Goal: Answer question/provide support

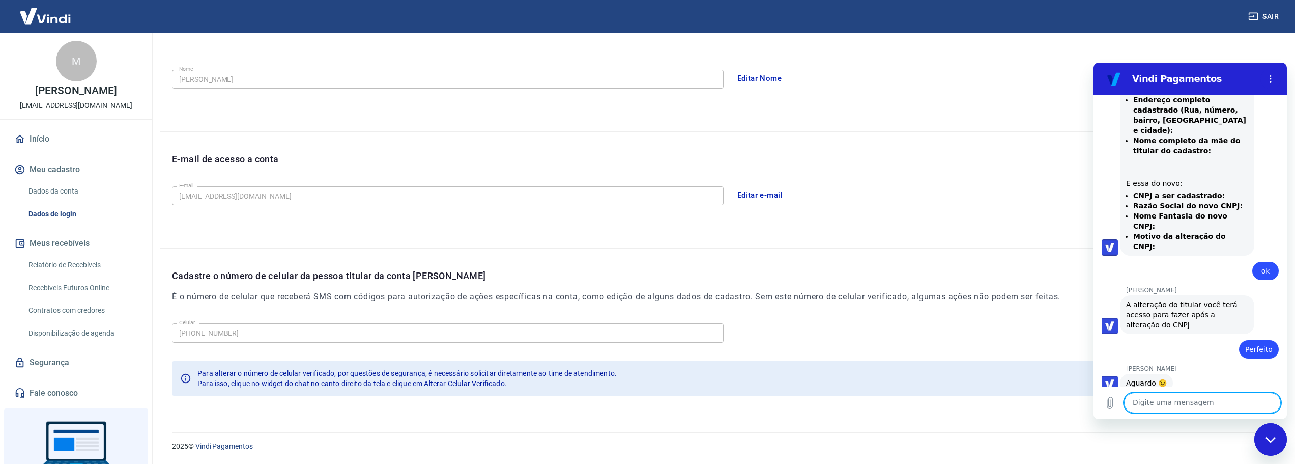
scroll to position [1023, 0]
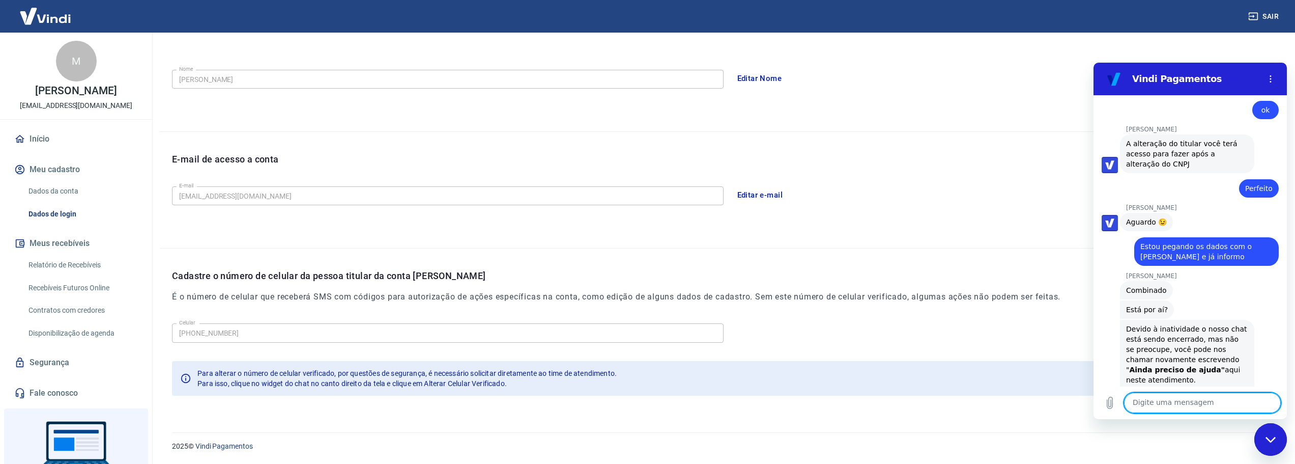
click at [1233, 403] on textarea at bounding box center [1202, 402] width 157 height 20
type textarea "[PERSON_NAME]?"
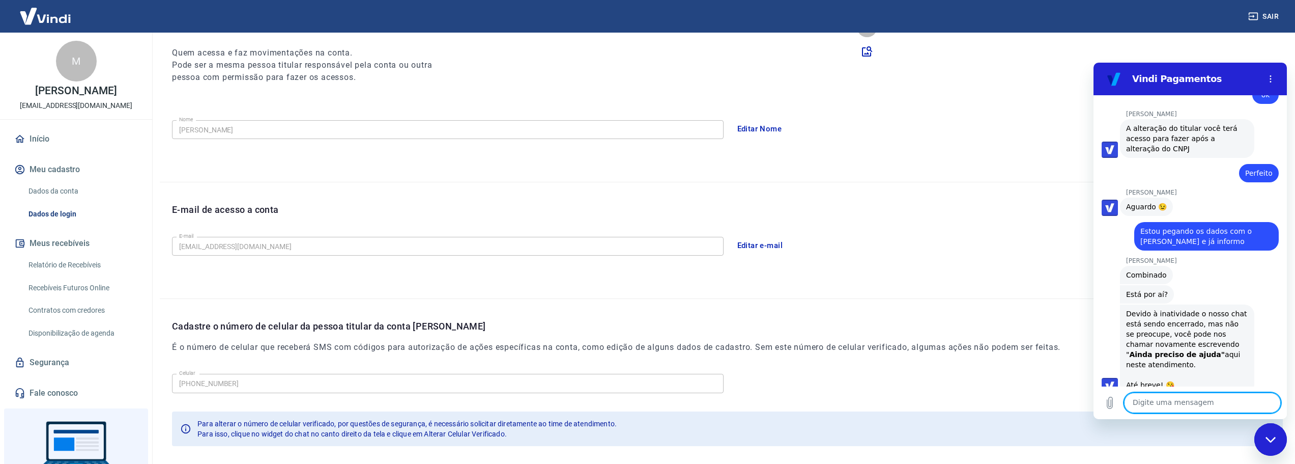
scroll to position [125, 0]
click at [61, 196] on link "Dados da conta" at bounding box center [82, 191] width 116 height 21
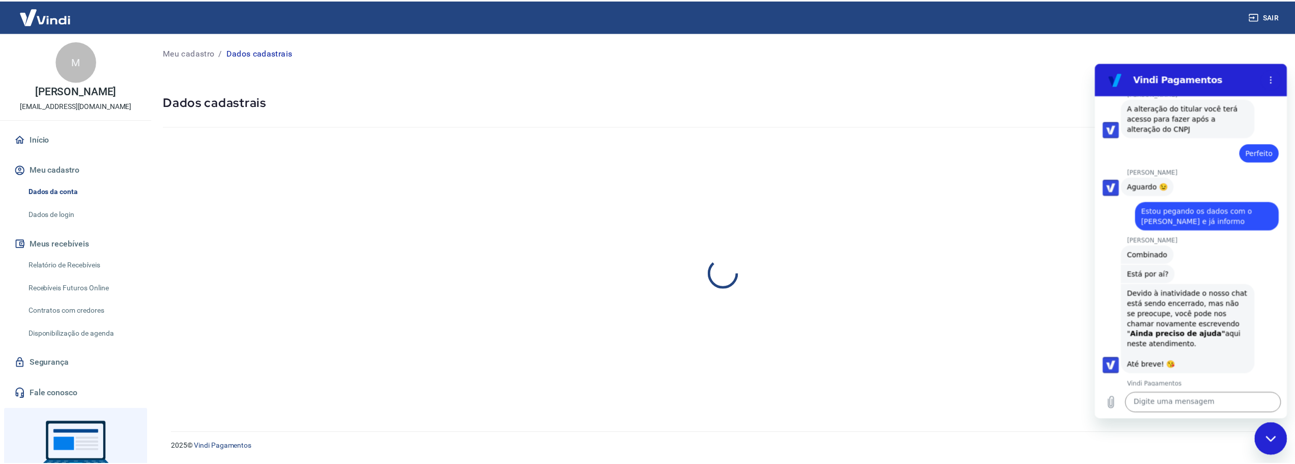
scroll to position [1057, 0]
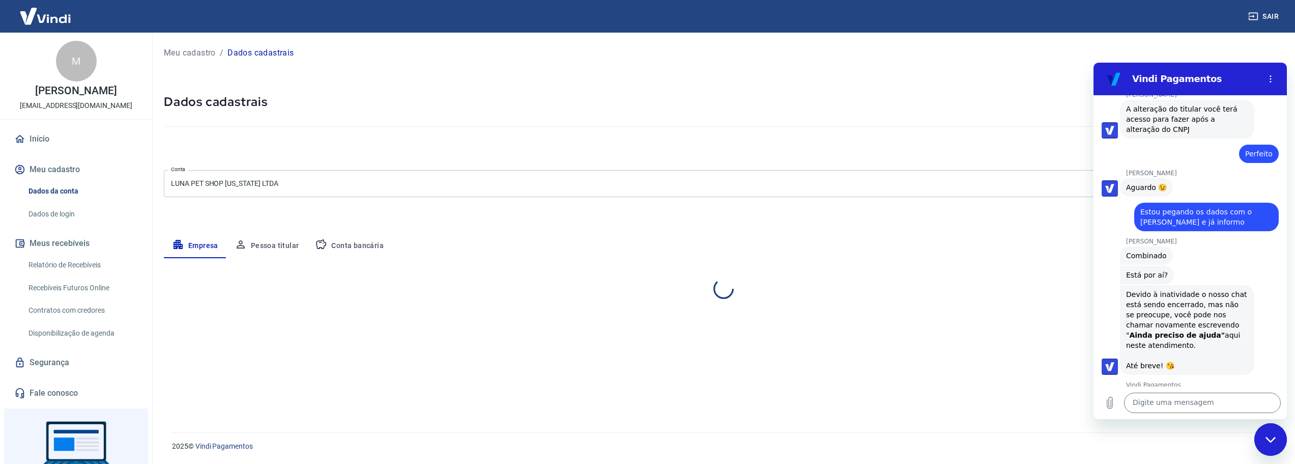
select select "SP"
select select "business"
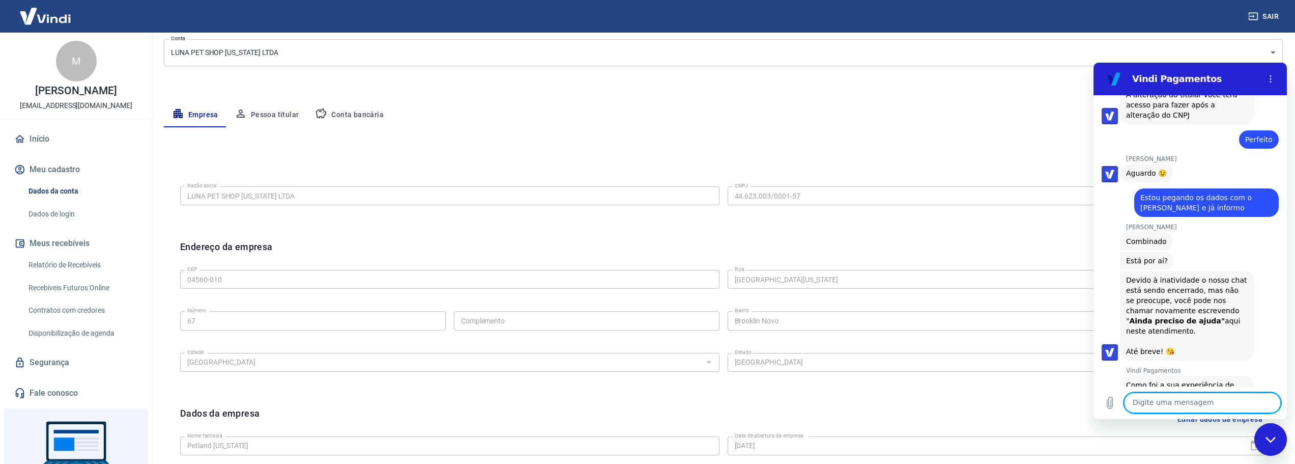
scroll to position [153, 0]
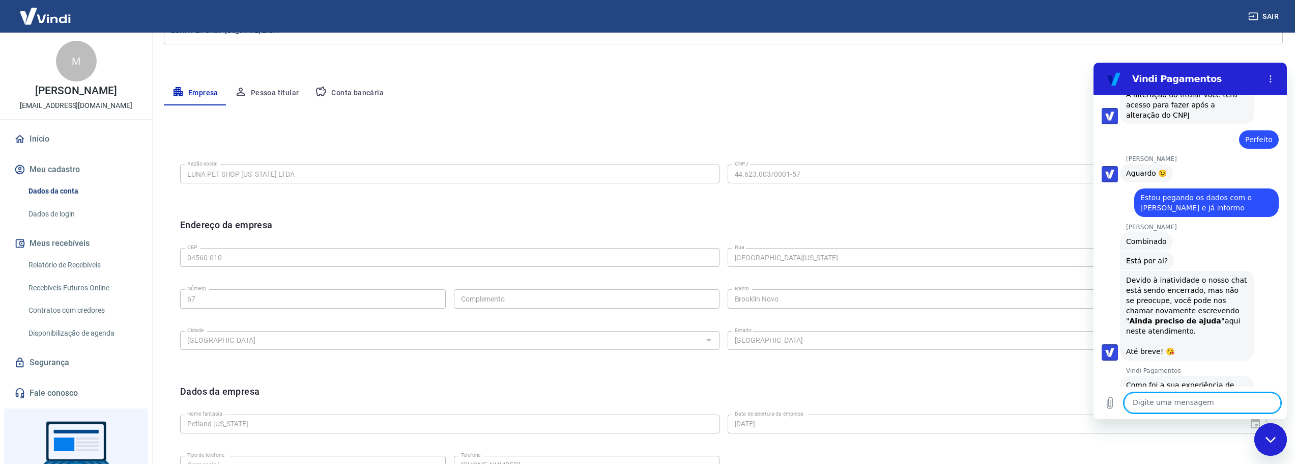
click at [1164, 398] on textarea at bounding box center [1202, 402] width 157 height 20
type textarea "Seguem os dados:"
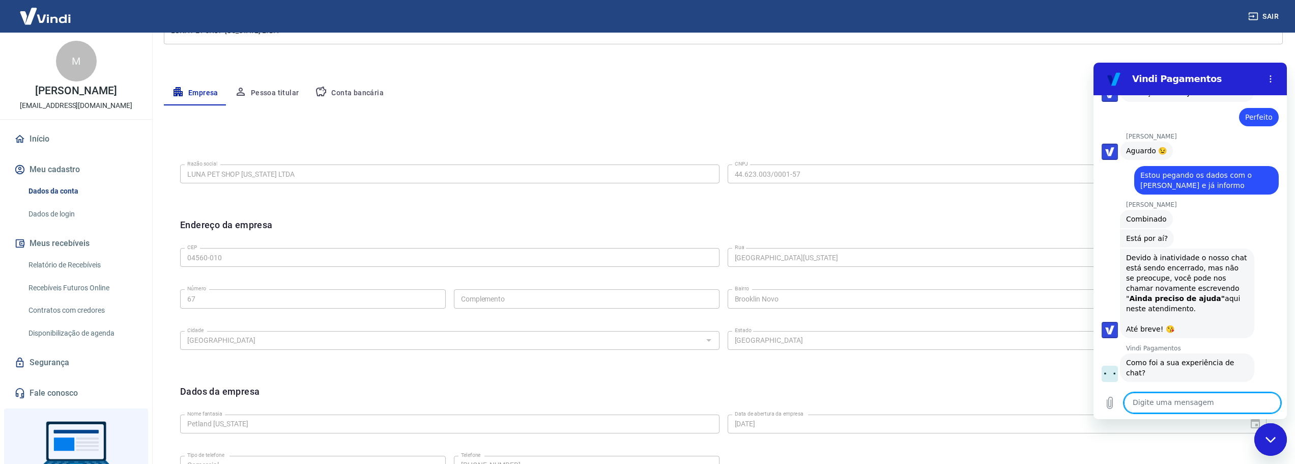
scroll to position [1096, 0]
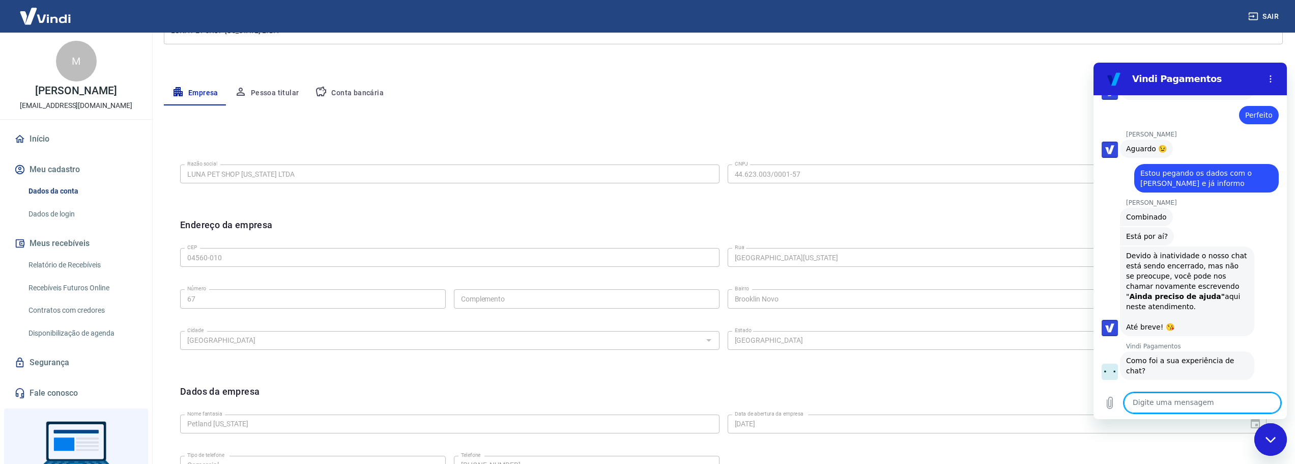
paste textarea "Nome completo do titular: CPF cadastrado: Data de nascimento do titular do cada…"
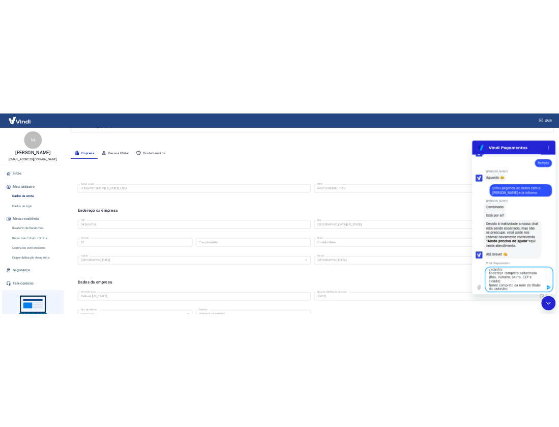
scroll to position [5, 0]
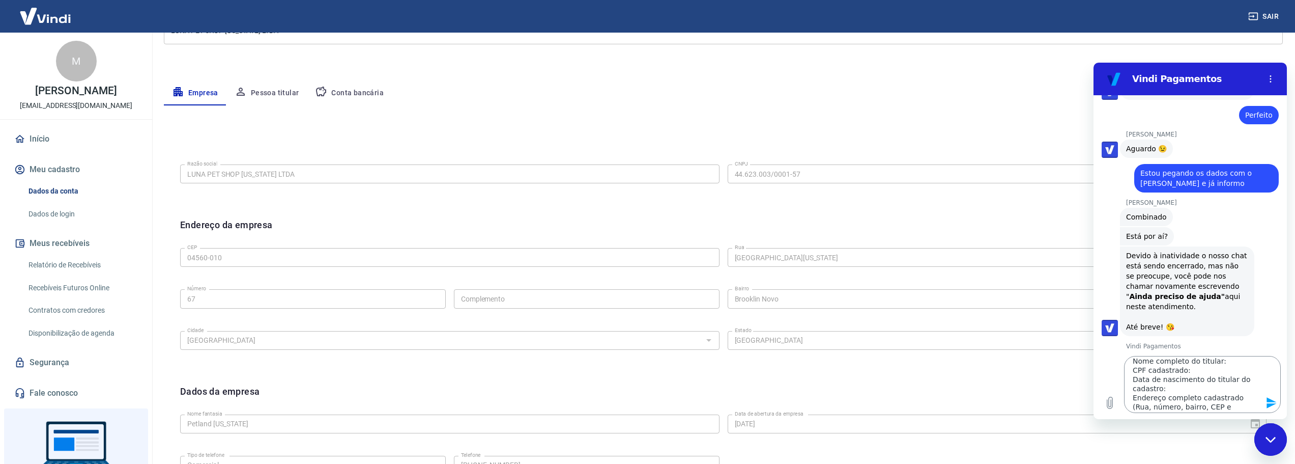
click at [1234, 360] on textarea "Nome completo do titular: CPF cadastrado: Data de nascimento do titular do cada…" at bounding box center [1202, 384] width 157 height 57
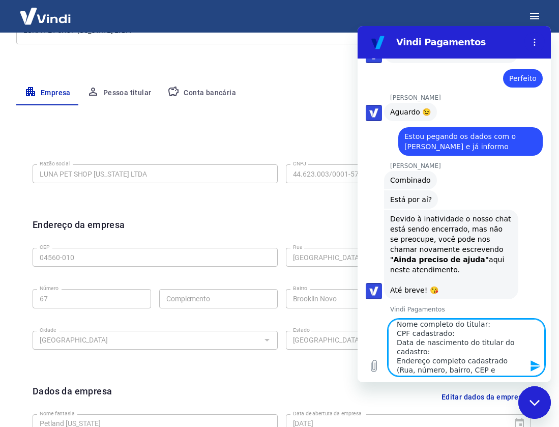
scroll to position [1133, 0]
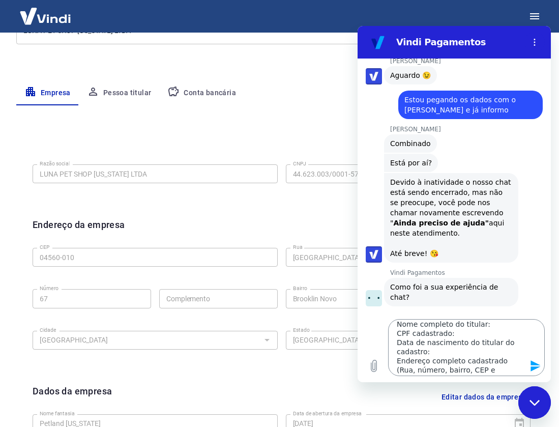
click at [490, 325] on textarea "Nome completo do titular: CPF cadastrado: Data de nascimento do titular do cada…" at bounding box center [466, 347] width 157 height 57
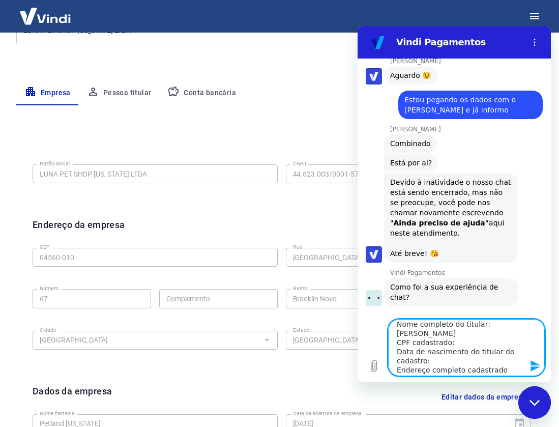
click at [457, 341] on textarea "Nome completo do titular: [PERSON_NAME] CPF cadastrado: Data de nascimento do t…" at bounding box center [466, 347] width 157 height 57
click at [435, 362] on textarea "Nome completo do titular: [PERSON_NAME] CPF cadastrado: 225668548-90 Data de na…" at bounding box center [466, 347] width 157 height 57
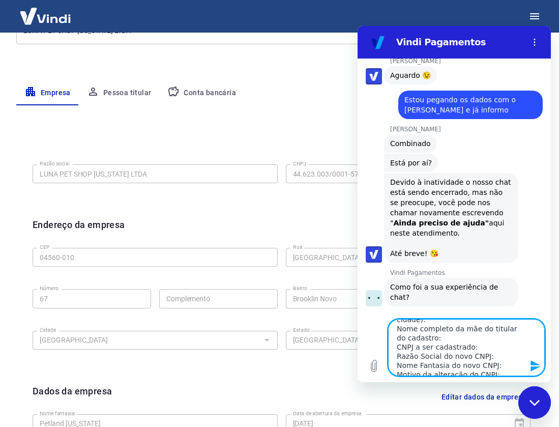
scroll to position [22, 0]
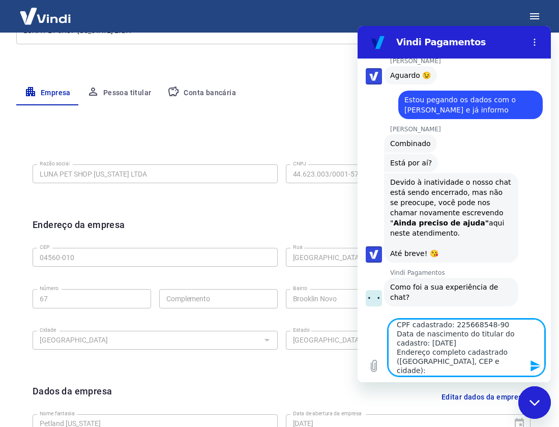
click at [497, 354] on textarea "Nome completo do titular: [PERSON_NAME] CPF cadastrado: 225668548-90 Data de na…" at bounding box center [466, 347] width 157 height 57
click at [501, 364] on textarea "Nome completo do titular: [PERSON_NAME] CPF cadastrado: 225668548-90 Data de na…" at bounding box center [466, 347] width 157 height 57
click at [452, 370] on textarea "Nome completo do titular: [PERSON_NAME] CPF cadastrado: 225668548-90 Data de na…" at bounding box center [466, 347] width 157 height 57
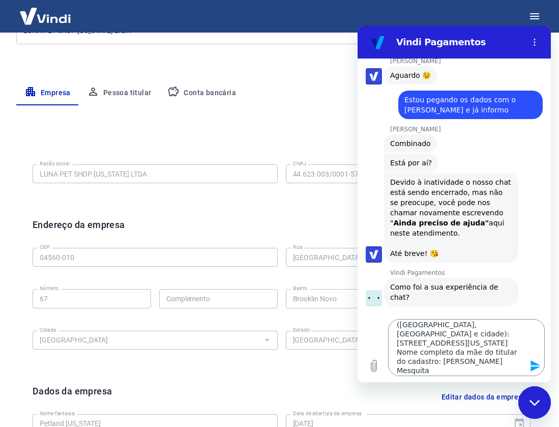
click at [485, 371] on textarea "Nome completo do titular: [PERSON_NAME] CPF cadastrado: 225668548-90 Data de na…" at bounding box center [466, 347] width 157 height 57
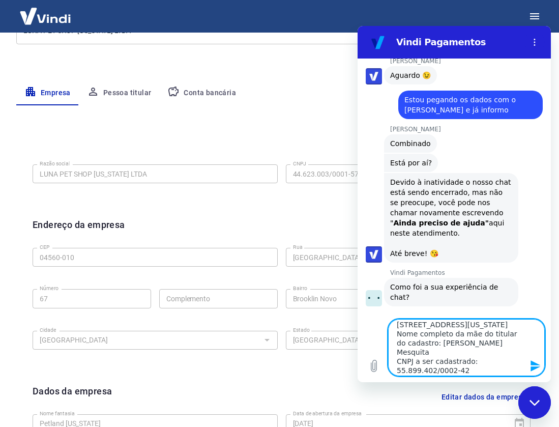
scroll to position [77, 0]
click at [491, 369] on textarea "Nome completo do titular: [PERSON_NAME] CPF cadastrado: 225668548-90 Data de na…" at bounding box center [466, 347] width 157 height 57
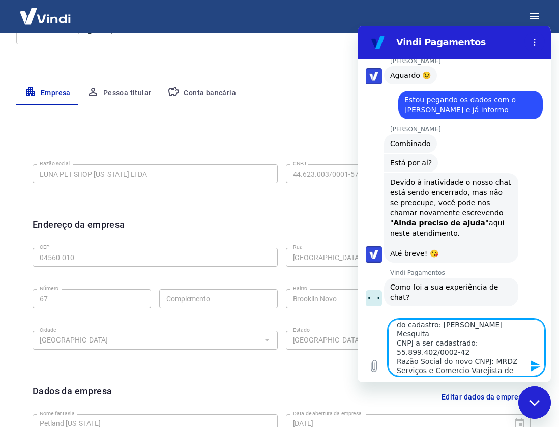
scroll to position [105, 0]
click at [496, 371] on textarea "Nome completo do titular: [PERSON_NAME] CPF cadastrado: 225668548-90 Data de na…" at bounding box center [466, 347] width 157 height 57
click at [500, 369] on textarea "Nome completo do titular: [PERSON_NAME] CPF cadastrado: 225668548-90 Data de na…" at bounding box center [466, 347] width 157 height 57
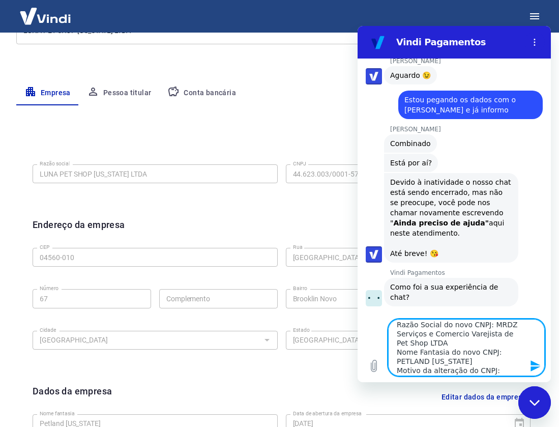
type textarea "Nome completo do titular: [PERSON_NAME] CPF cadastrado: 225668548-90 Data de na…"
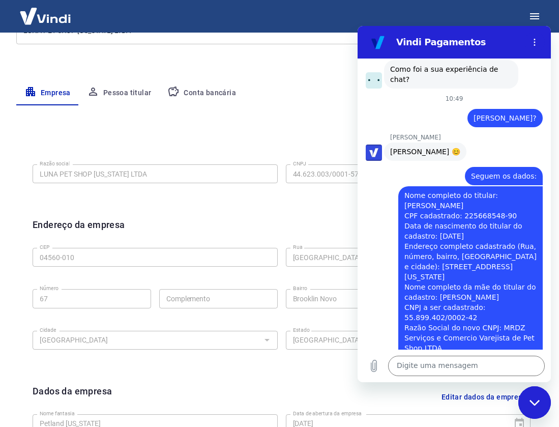
scroll to position [1352, 0]
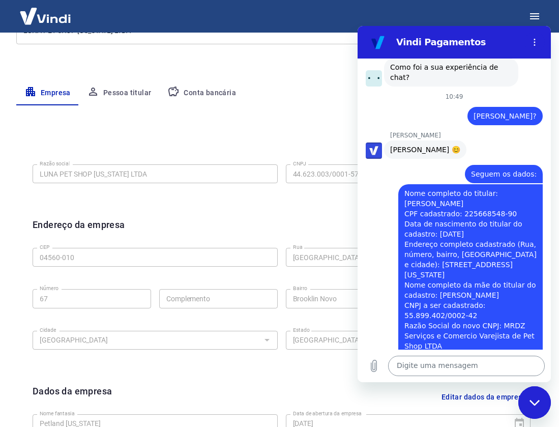
click at [416, 365] on textarea at bounding box center [466, 366] width 157 height 20
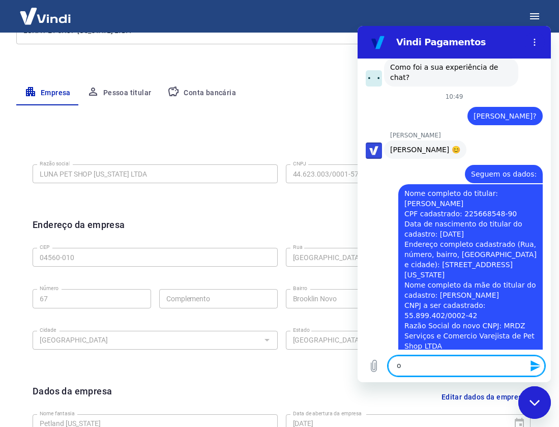
type textarea "ok"
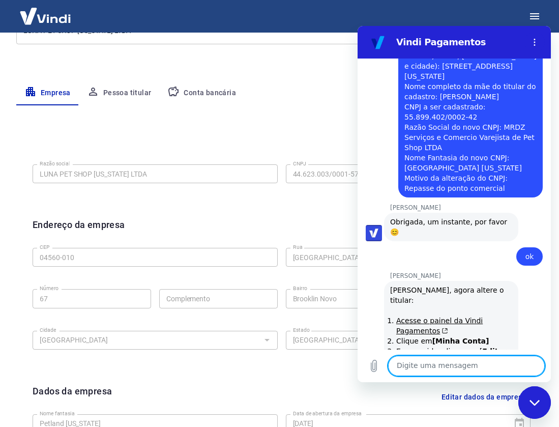
scroll to position [1553, 0]
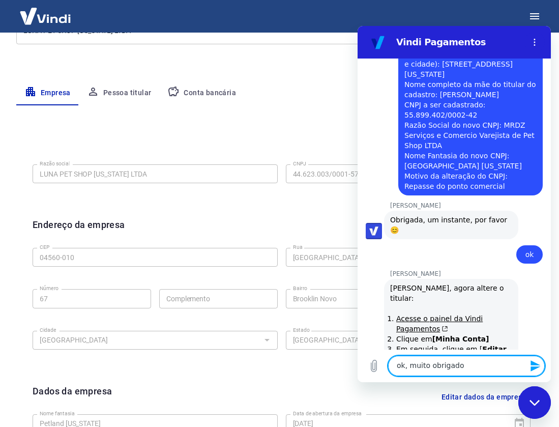
type textarea "ok, muito obrigado."
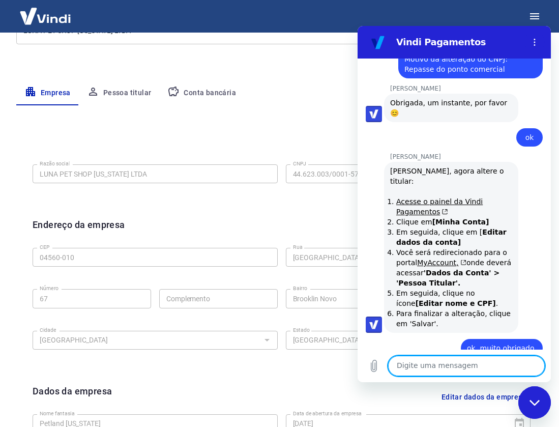
scroll to position [1672, 0]
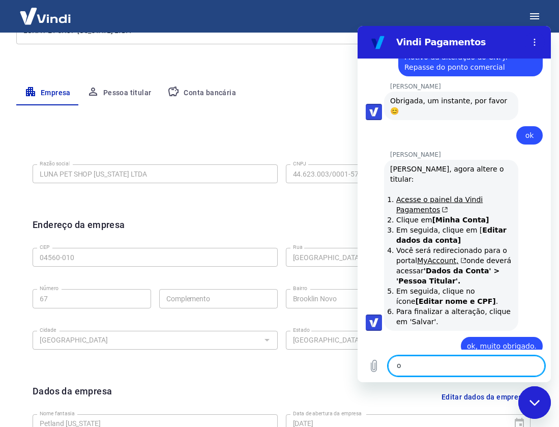
type textarea "ok"
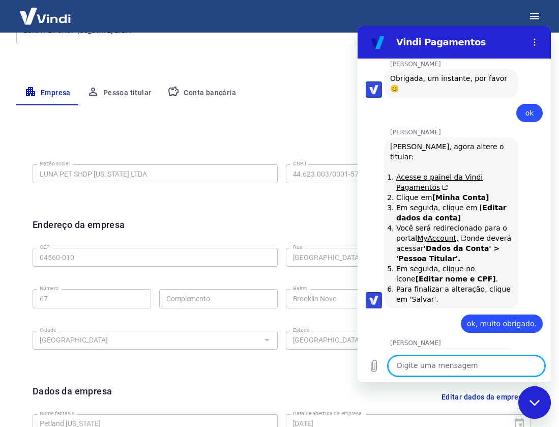
scroll to position [1697, 0]
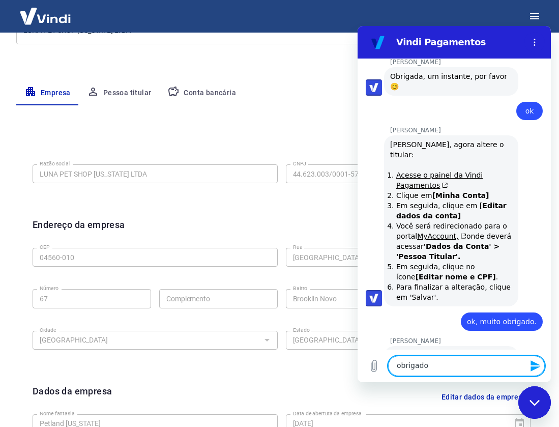
type textarea "obrigado."
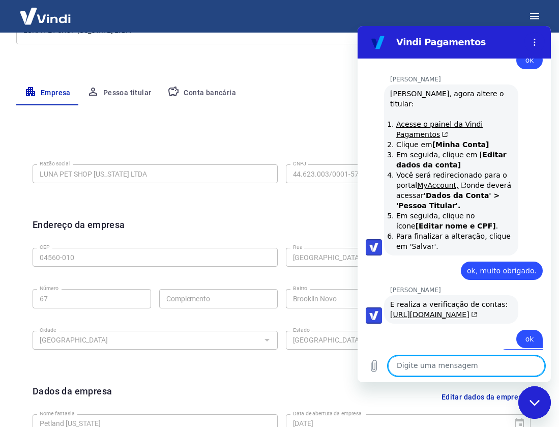
scroll to position [1750, 0]
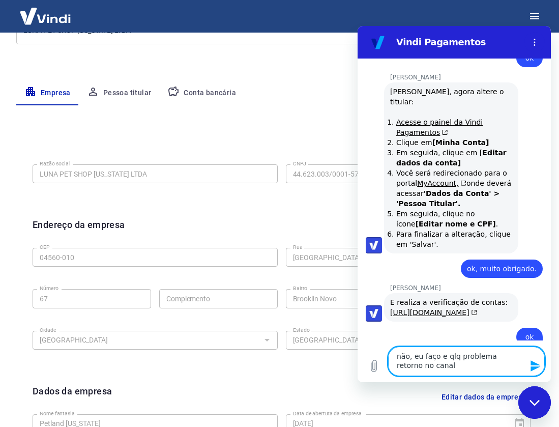
type textarea "não, eu faço e qlq problema retorno no canal."
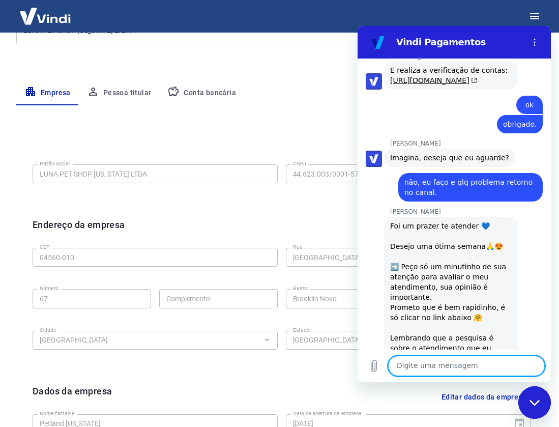
scroll to position [2007, 0]
